Goal: Task Accomplishment & Management: Manage account settings

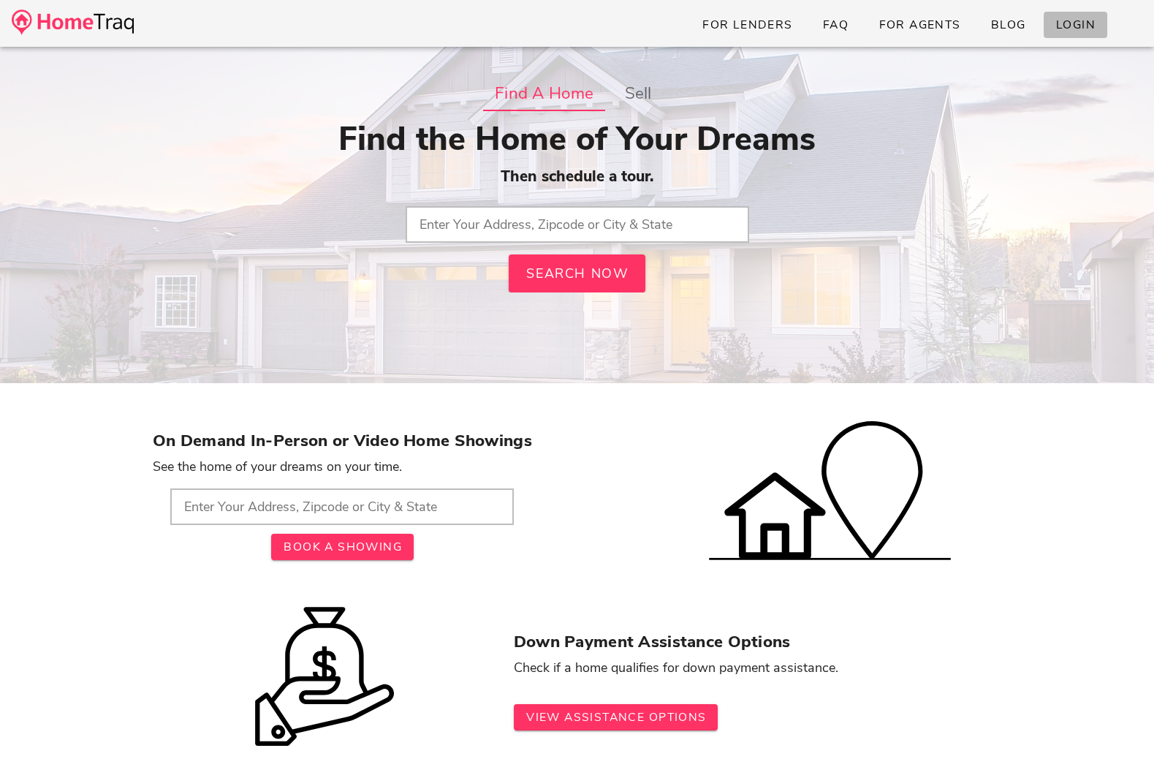
click at [1083, 28] on span "Login" at bounding box center [1076, 25] width 40 height 16
click at [553, 218] on input "text" at bounding box center [578, 224] width 344 height 37
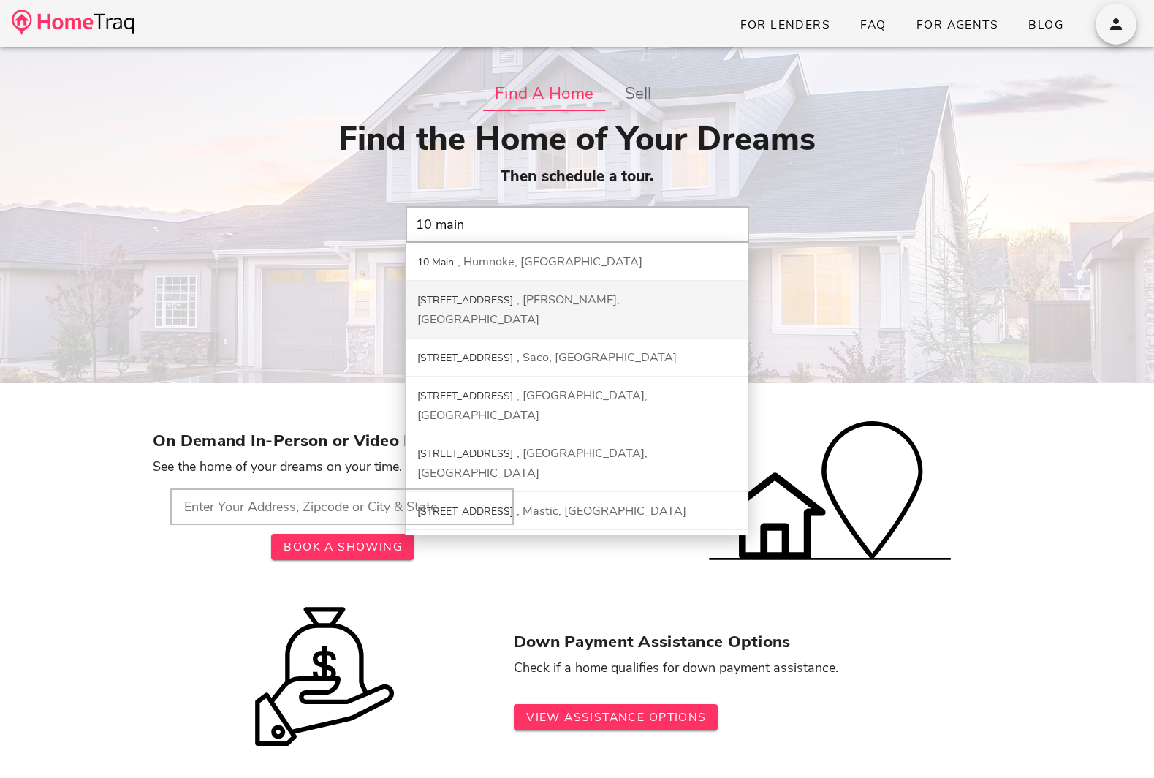
click at [540, 292] on div "[PERSON_NAME], [GEOGRAPHIC_DATA]" at bounding box center [518, 310] width 203 height 36
type input "[STREET_ADDRESS][PERSON_NAME]"
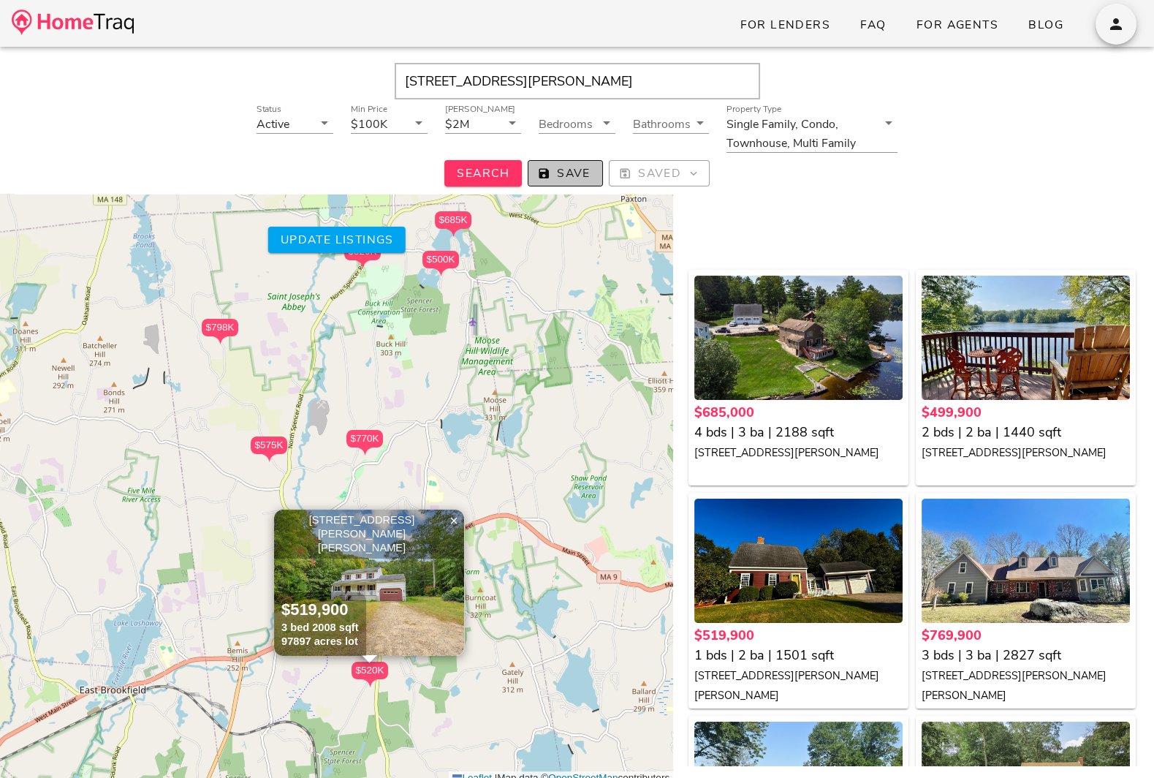
click at [561, 175] on span "Save" at bounding box center [565, 173] width 50 height 16
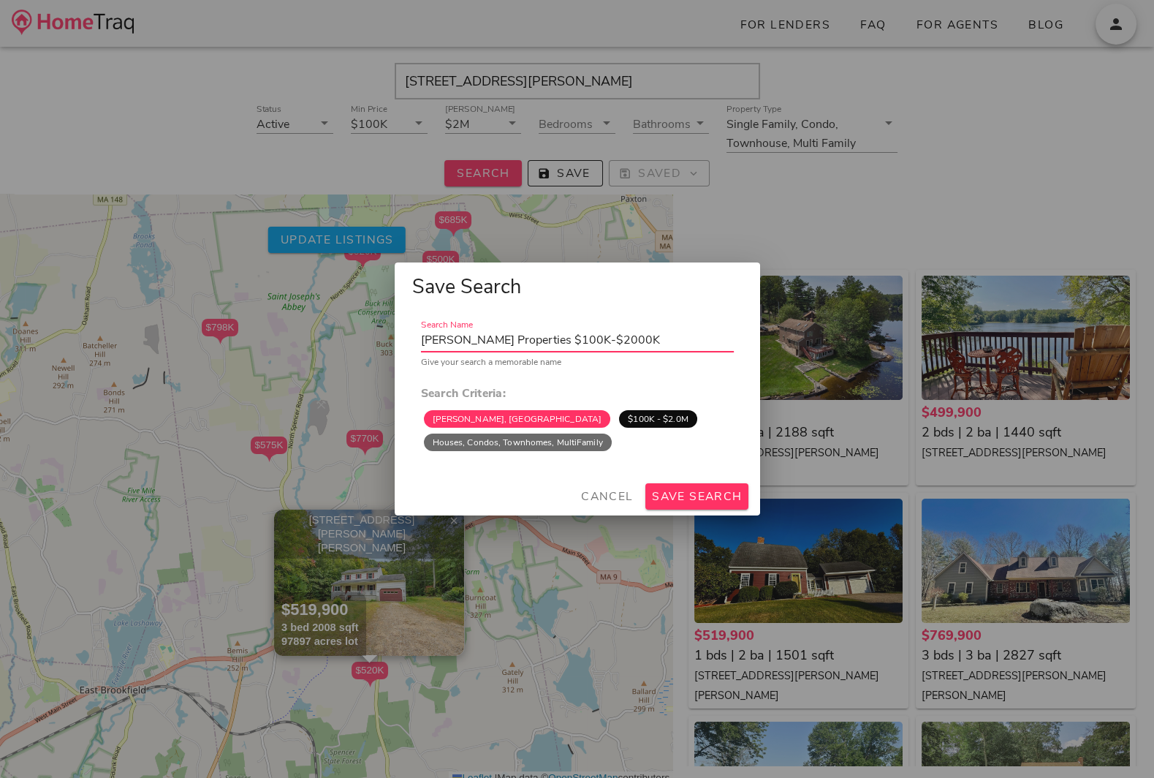
click at [600, 516] on div at bounding box center [577, 389] width 1154 height 778
click at [600, 509] on button "Cancel" at bounding box center [607, 496] width 65 height 26
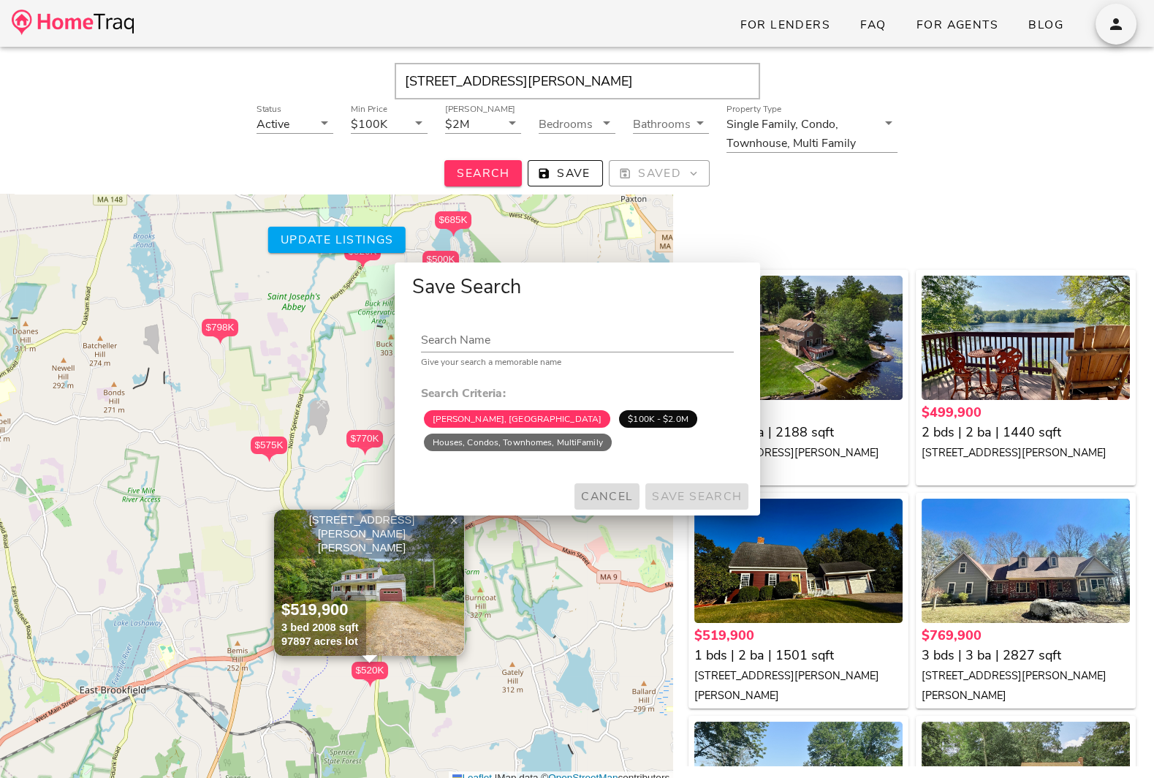
click at [600, 508] on div "$685K $500K $520K $770K $798K $575K $279K $385K $520K $519,900 × +" at bounding box center [336, 462] width 673 height 646
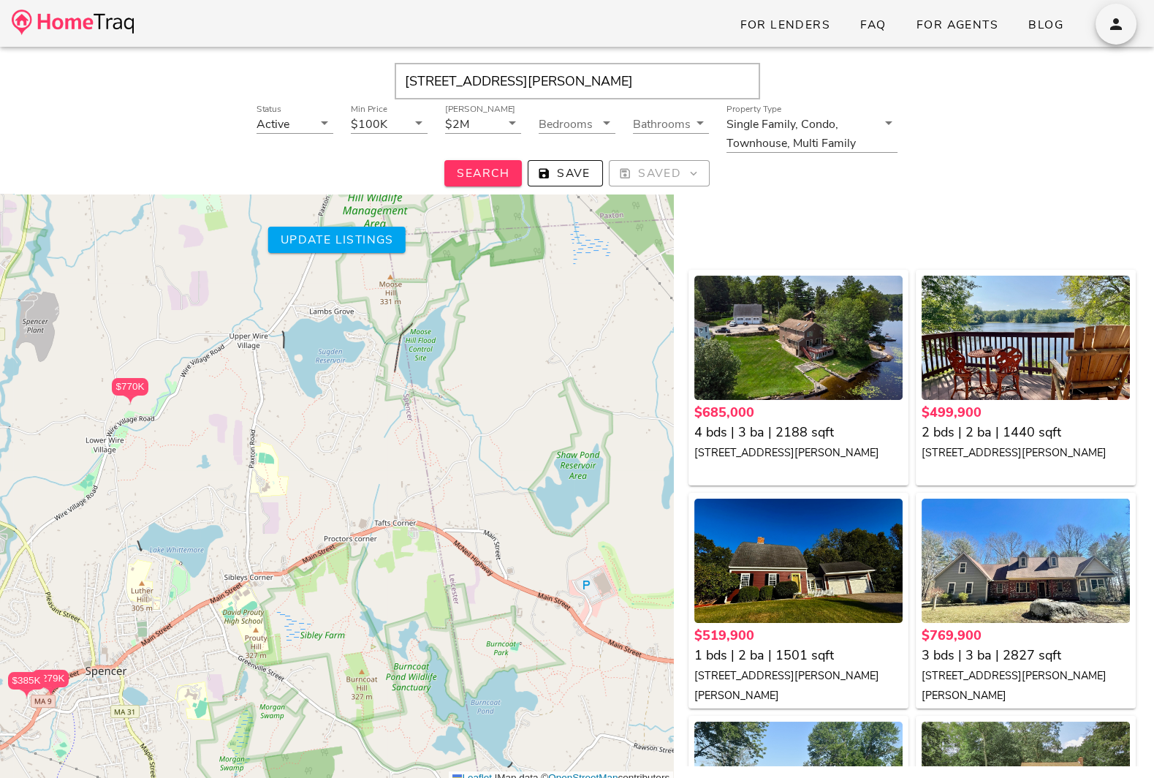
click at [568, 77] on input "10 Main Ave, Spencer, MA, 01562" at bounding box center [578, 81] width 366 height 37
drag, startPoint x: 483, startPoint y: 84, endPoint x: 932, endPoint y: 78, distance: 448.9
click at [913, 83] on div "10 Main Ave, Spencer, MA, 01562" at bounding box center [577, 81] width 1111 height 37
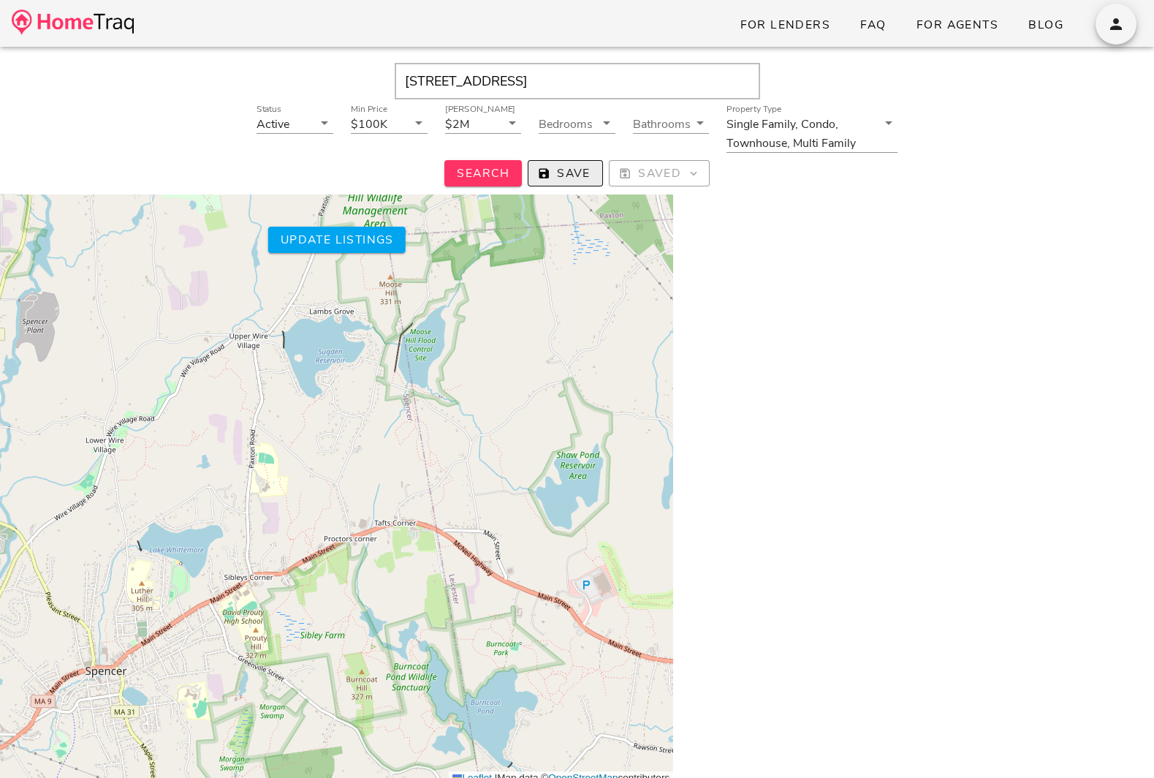
type input "10 Main Ave, Ocean Grove, NJ, 07756"
click at [567, 169] on span "Save" at bounding box center [565, 173] width 50 height 16
type input "Ocean Grove Properties $100K-$2000K"
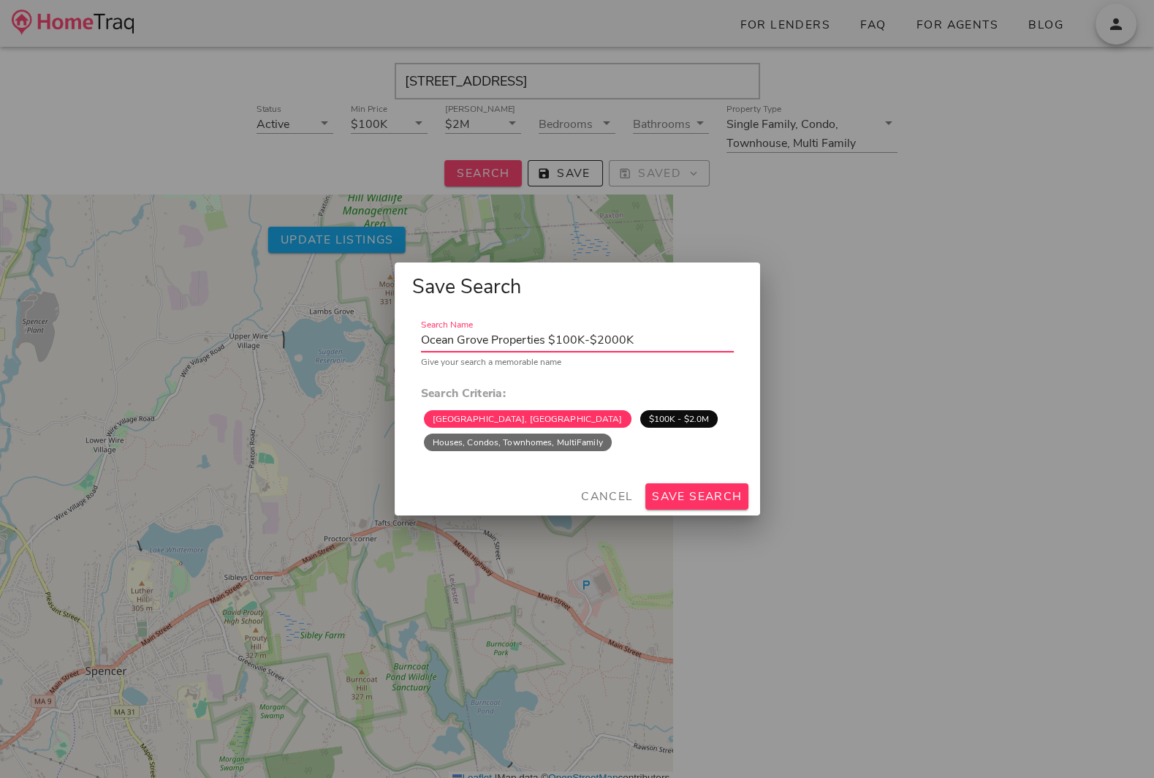
click at [712, 513] on div "Cancel Save Search" at bounding box center [578, 496] width 366 height 38
click at [712, 501] on span "Save Search" at bounding box center [696, 496] width 91 height 16
click at [709, 363] on div "Failed to save search. Please try again." at bounding box center [577, 362] width 313 height 9
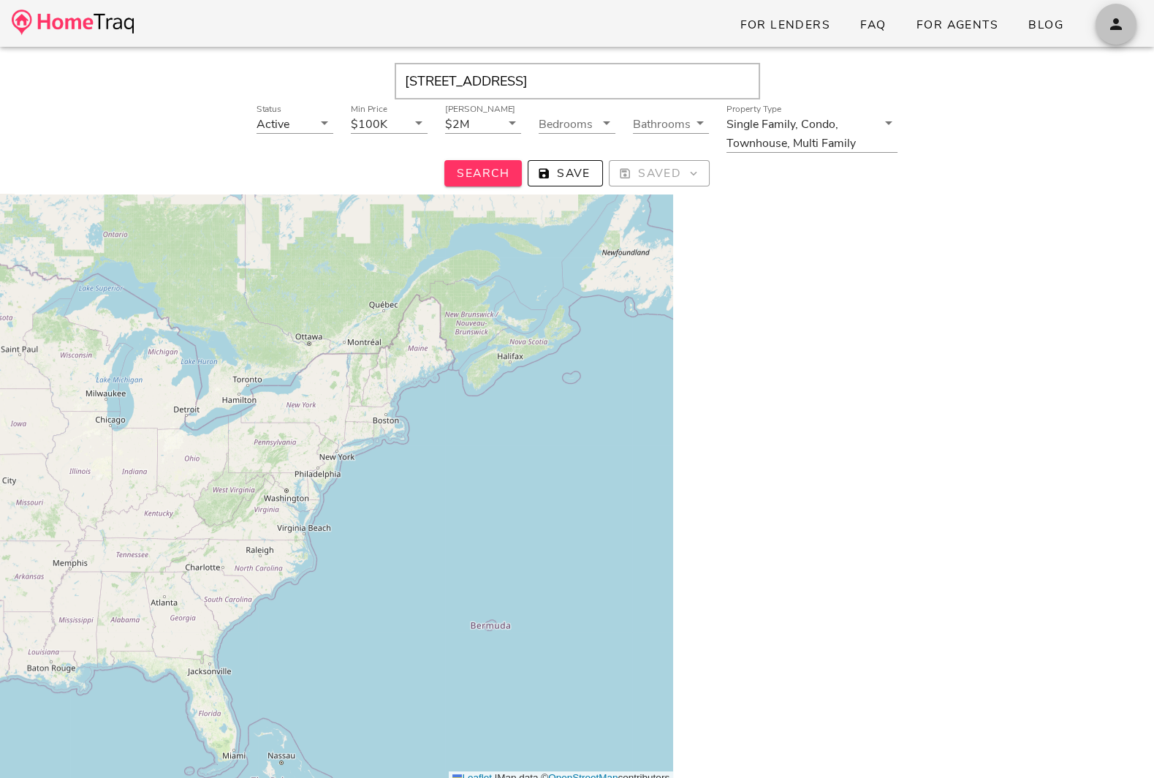
click at [1122, 34] on button "button" at bounding box center [1116, 24] width 41 height 41
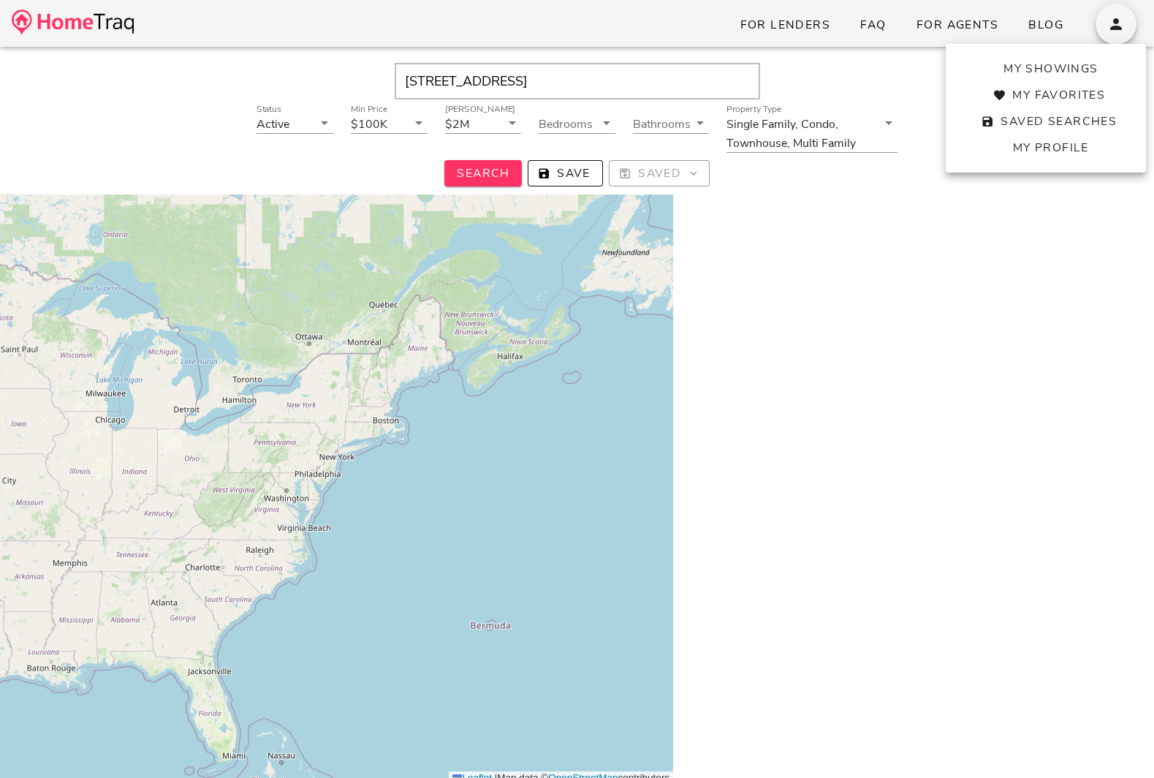
click at [975, 362] on div at bounding box center [913, 532] width 481 height 769
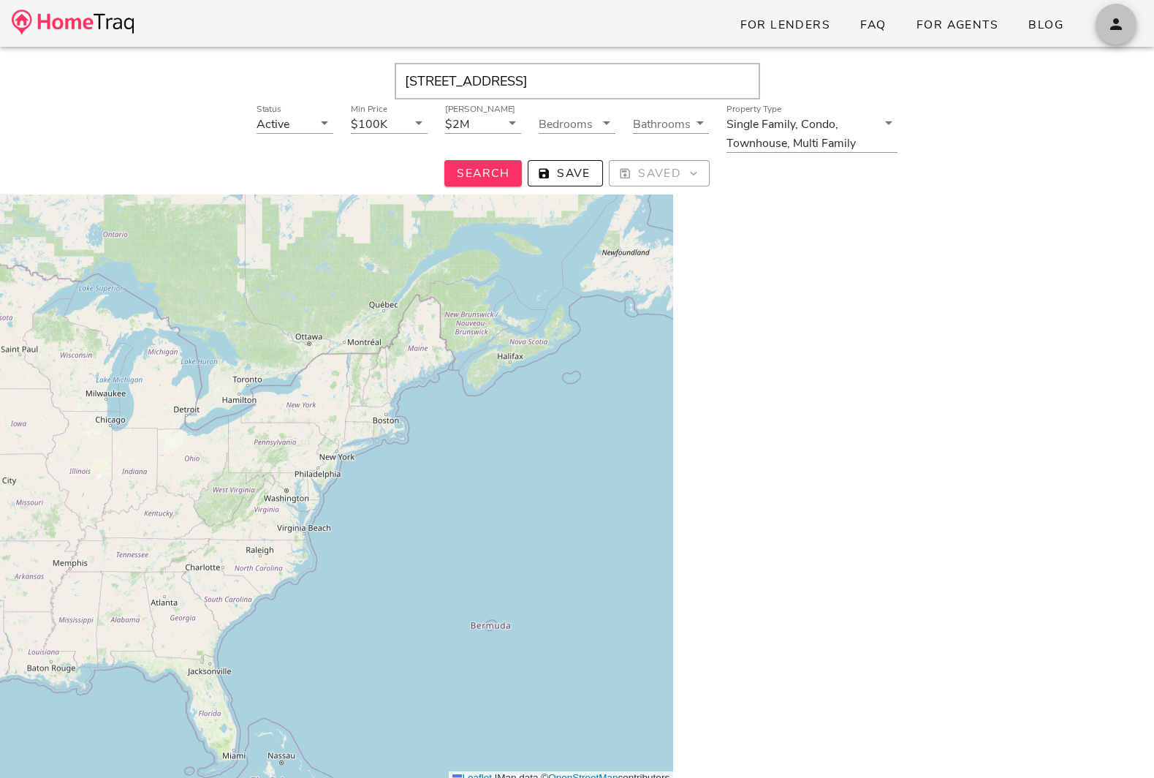
click at [1129, 23] on span "button" at bounding box center [1116, 24] width 41 height 18
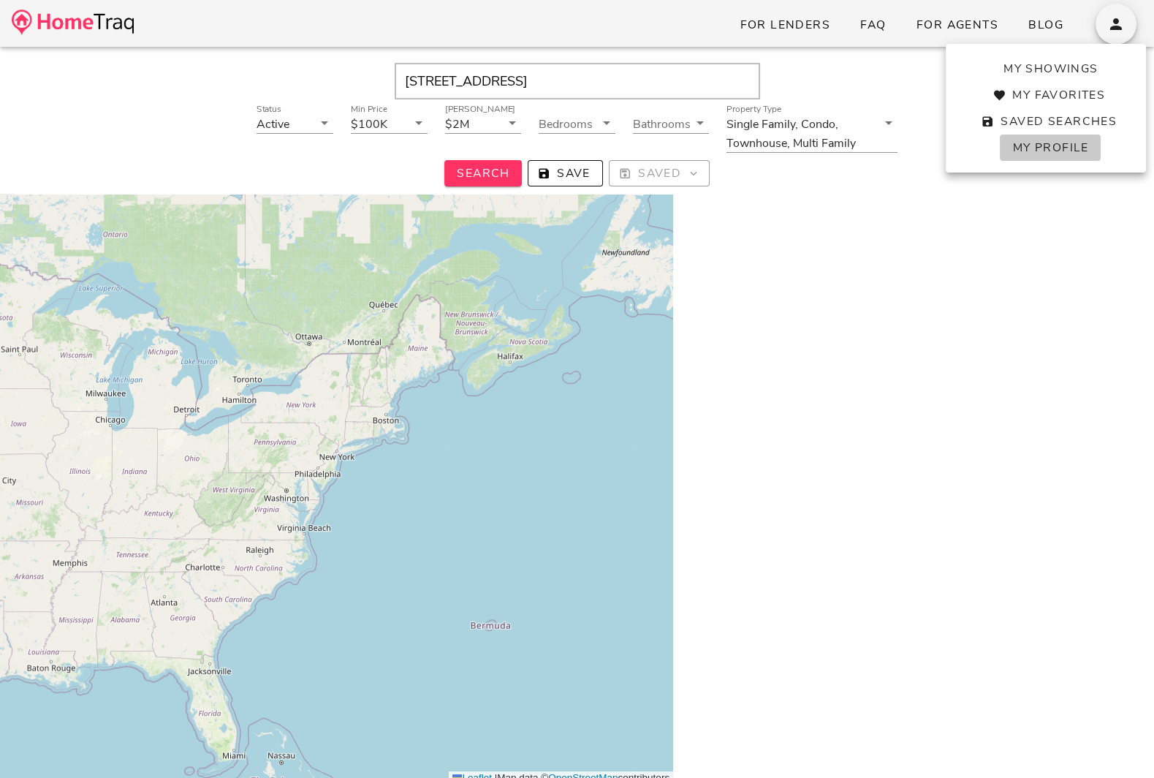
click at [1043, 146] on span "My Profile" at bounding box center [1050, 148] width 77 height 16
